Goal: Task Accomplishment & Management: Manage account settings

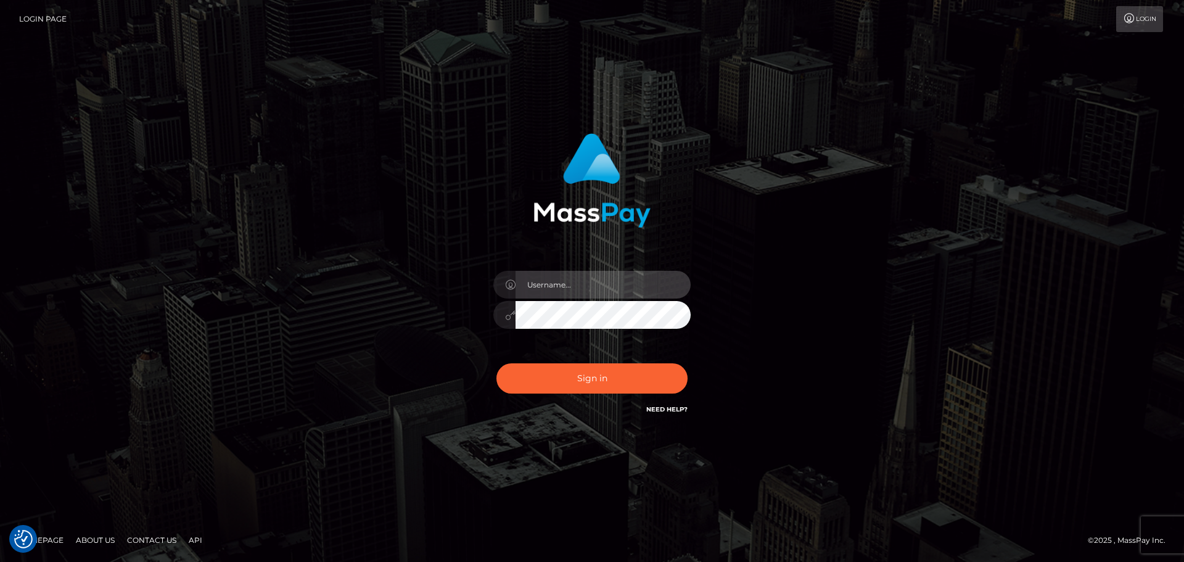
type input "Bedis"
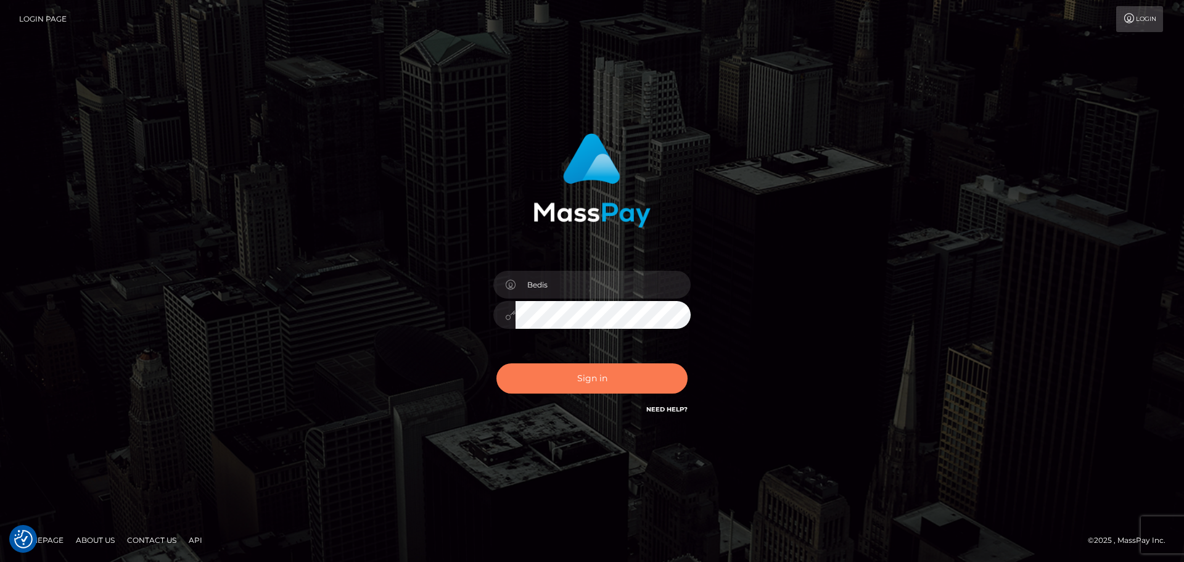
click at [599, 369] on button "Sign in" at bounding box center [591, 378] width 191 height 30
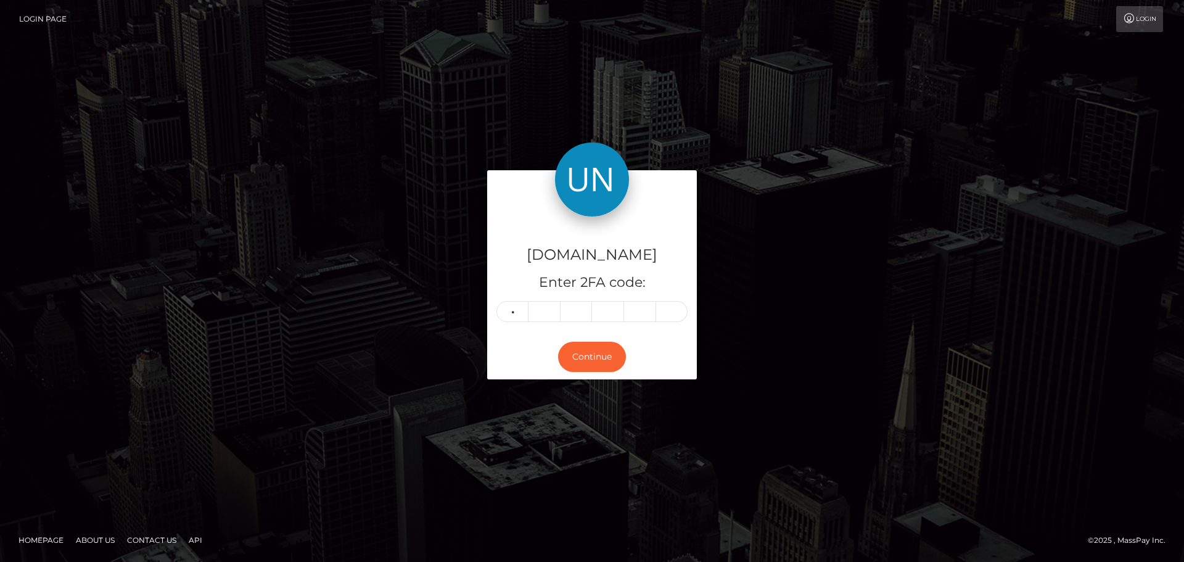
type input "0"
type input "2"
type input "1"
type input "0"
type input "5"
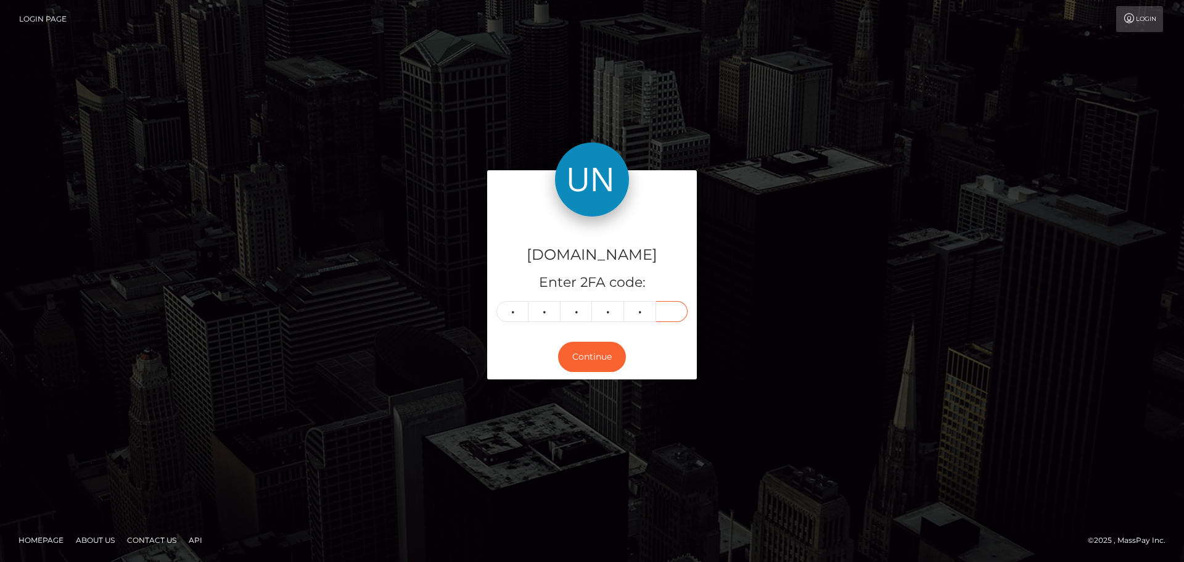
type input "6"
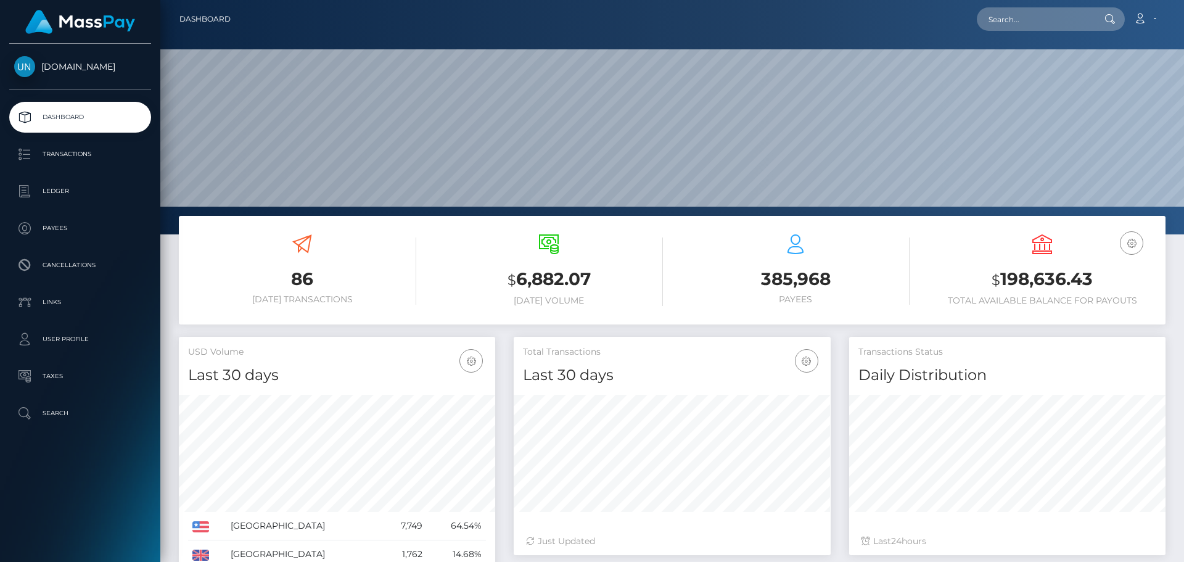
scroll to position [219, 317]
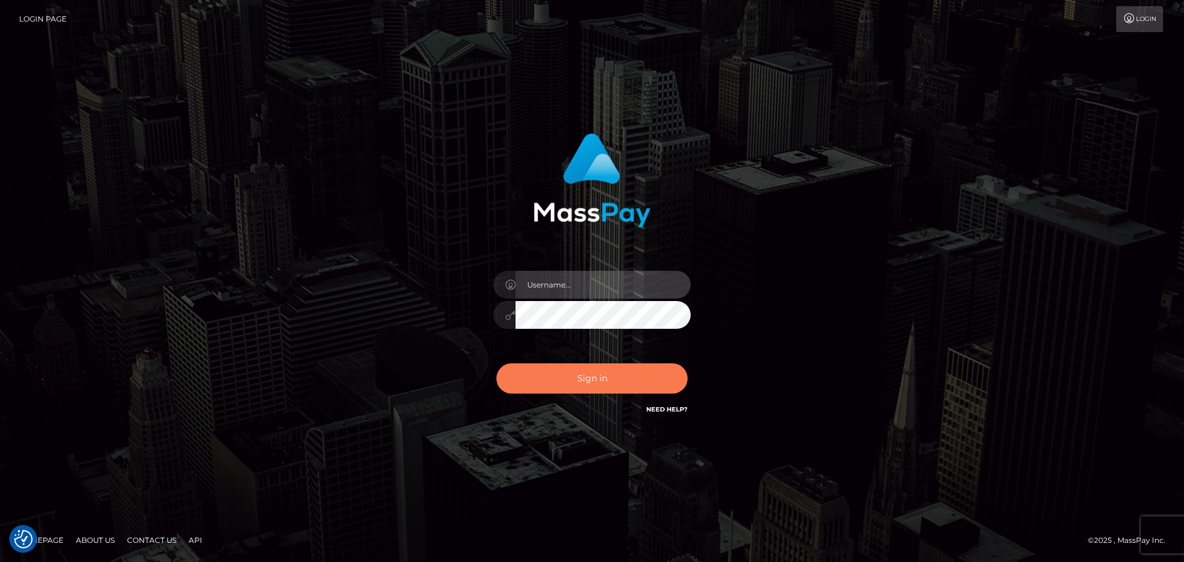
type input "Bedis"
click at [594, 389] on button "Sign in" at bounding box center [591, 378] width 191 height 30
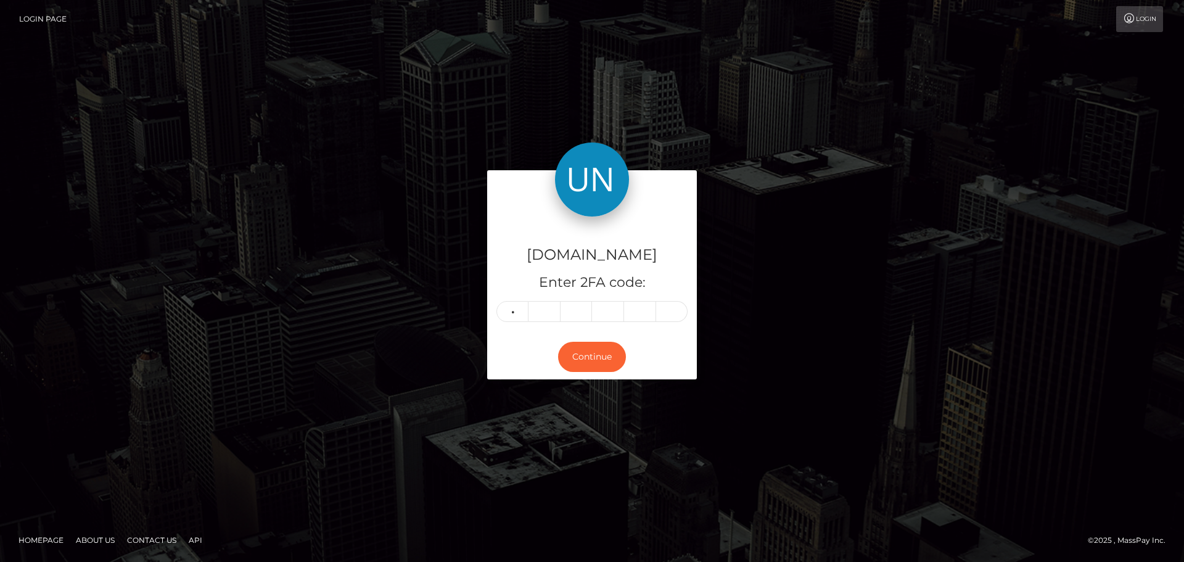
type input "0"
type input "8"
type input "1"
type input "2"
type input "1"
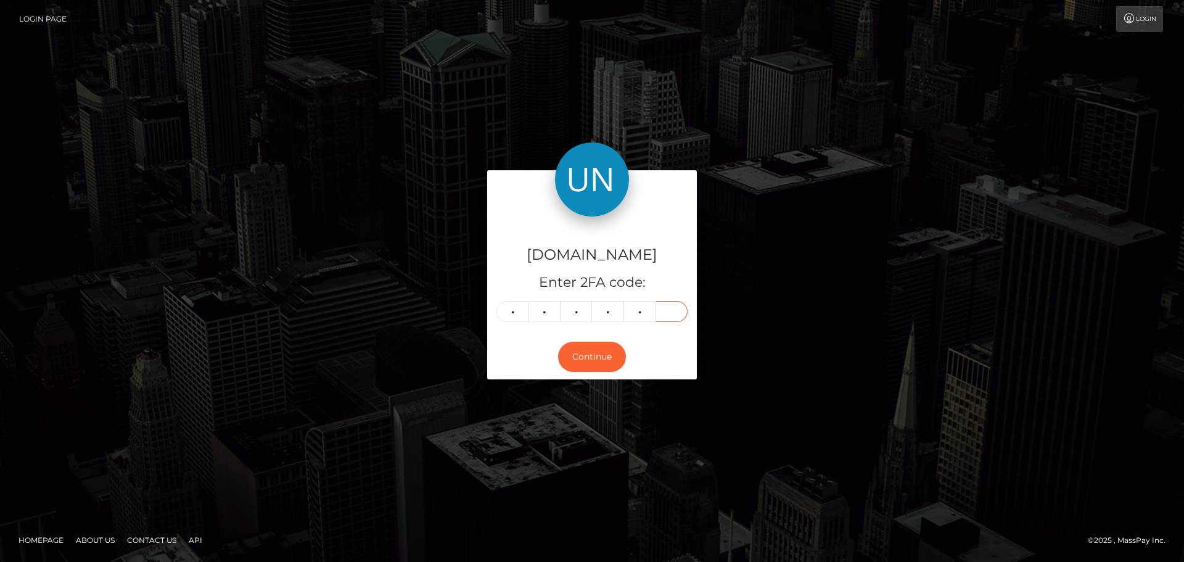
type input "6"
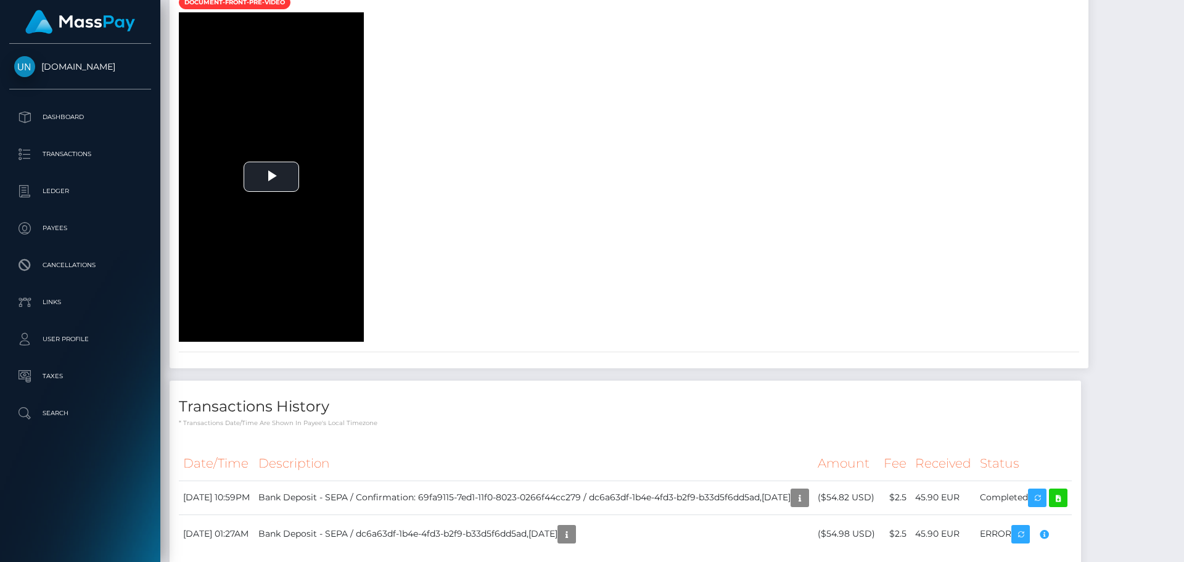
scroll to position [1418, 0]
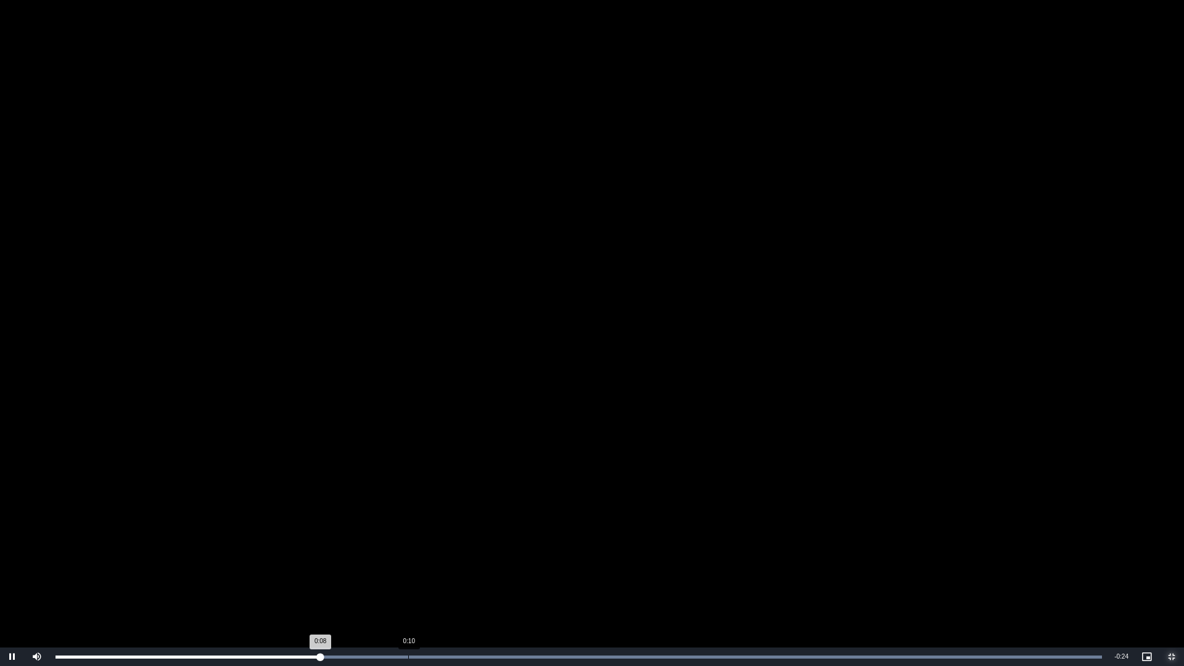
click at [409, 561] on div "Loaded : 100.00% 0:10 0:08" at bounding box center [578, 656] width 1059 height 18
click at [485, 561] on div "Loaded : 100.00% 0:13 0:11" at bounding box center [578, 656] width 1059 height 18
click at [555, 561] on div "0:15" at bounding box center [555, 656] width 1 height 3
click at [634, 561] on div "Loaded : 100.00% 0:17 0:15" at bounding box center [578, 656] width 1059 height 18
click at [747, 561] on div "Loaded : 100.00% 0:21 0:19" at bounding box center [578, 656] width 1059 height 18
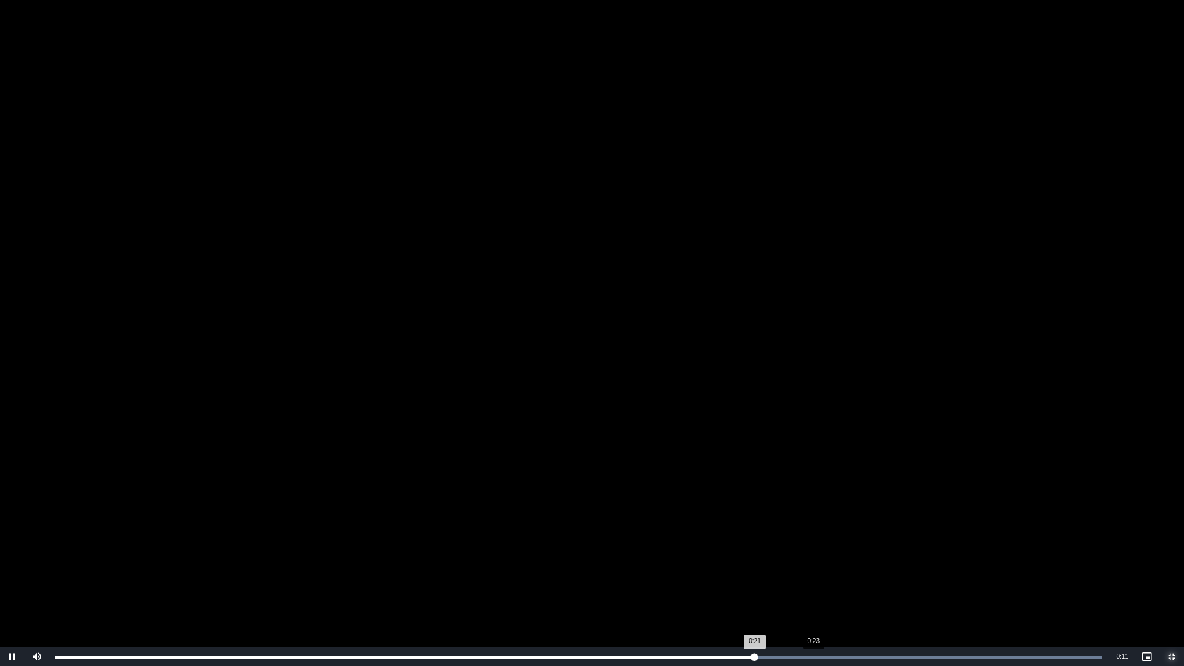
click at [813, 561] on div "Loaded : 100.00% 0:23 0:21" at bounding box center [578, 656] width 1059 height 18
click at [856, 561] on div "Loaded : 100.00% 0:24 0:23" at bounding box center [578, 656] width 1046 height 3
click at [899, 561] on div "Loaded : 100.00% 0:25 0:25" at bounding box center [578, 656] width 1046 height 3
click at [864, 561] on div "Loaded : 100.00% 0:24 0:27" at bounding box center [578, 656] width 1059 height 18
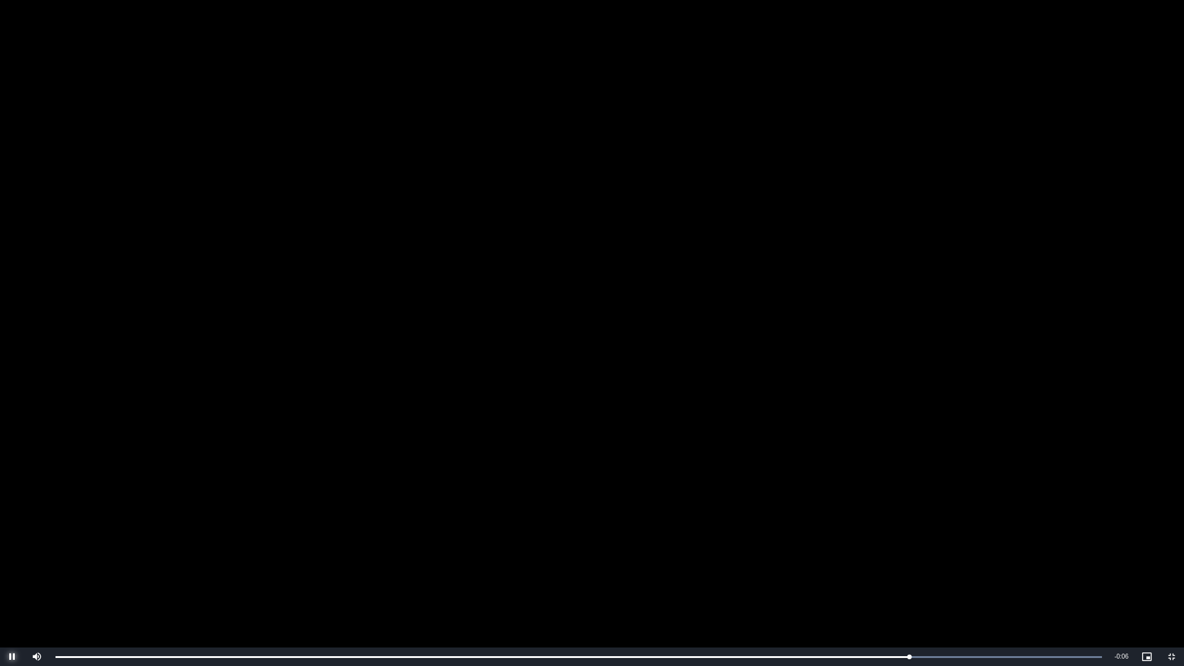
click at [20, 561] on span "Video Player" at bounding box center [12, 657] width 25 height 0
click at [1170, 561] on span "Video Player" at bounding box center [1171, 657] width 25 height 0
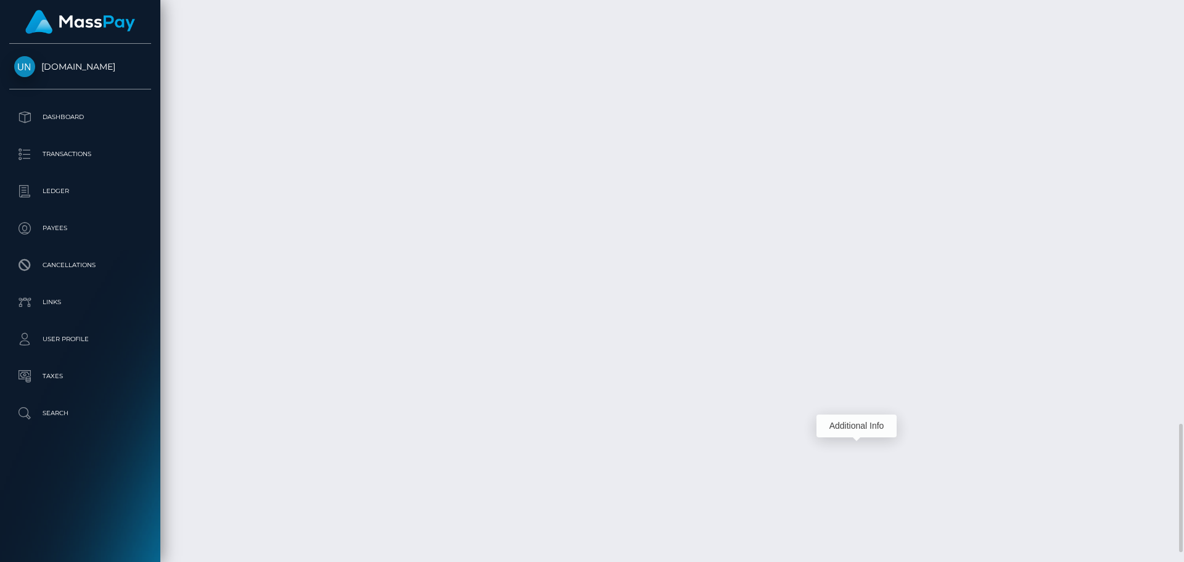
scroll to position [148, 317]
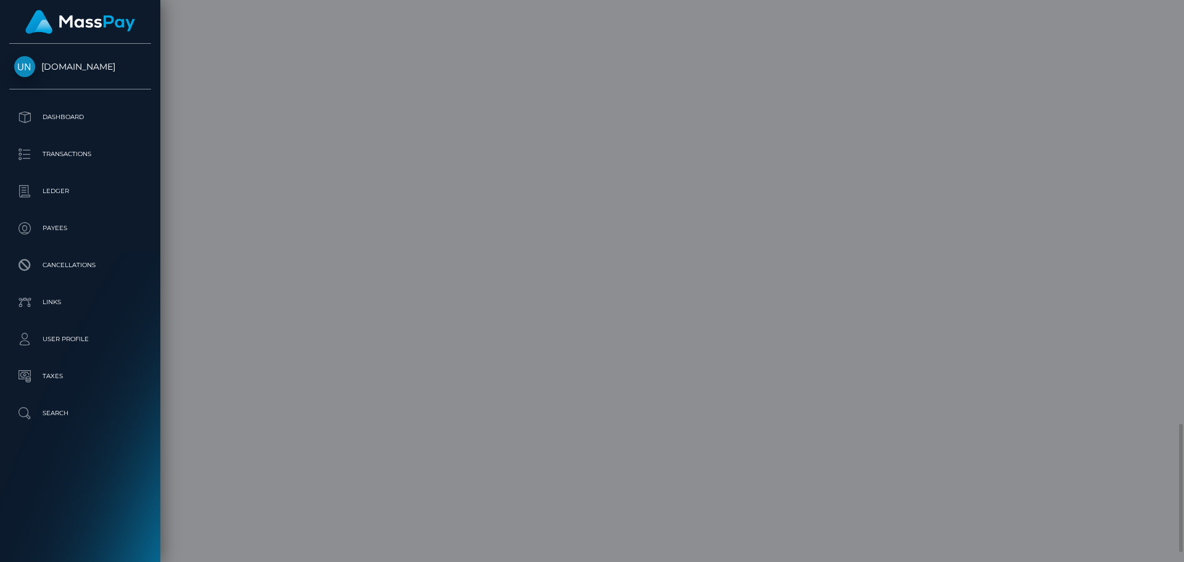
scroll to position [0, 0]
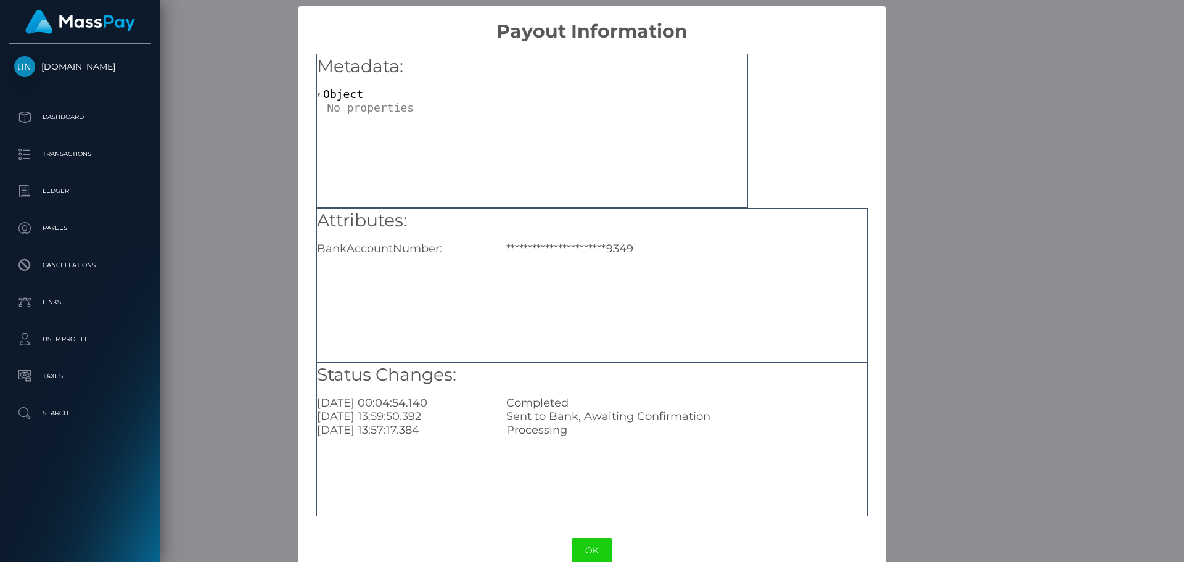
click at [929, 266] on div "**********" at bounding box center [592, 281] width 1184 height 562
